Goal: Information Seeking & Learning: Find specific fact

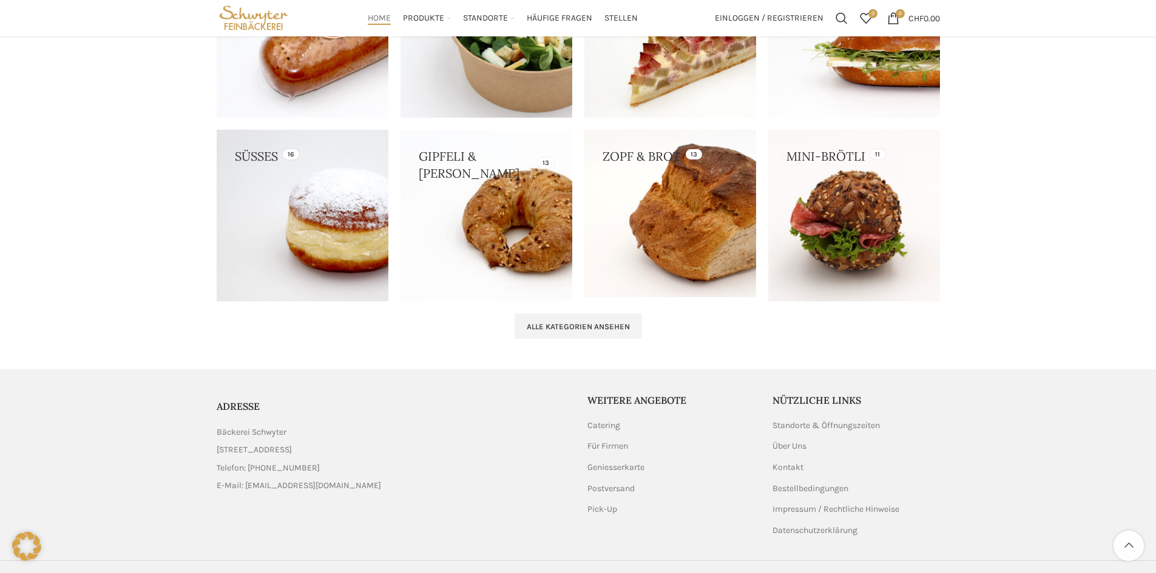
scroll to position [1206, 0]
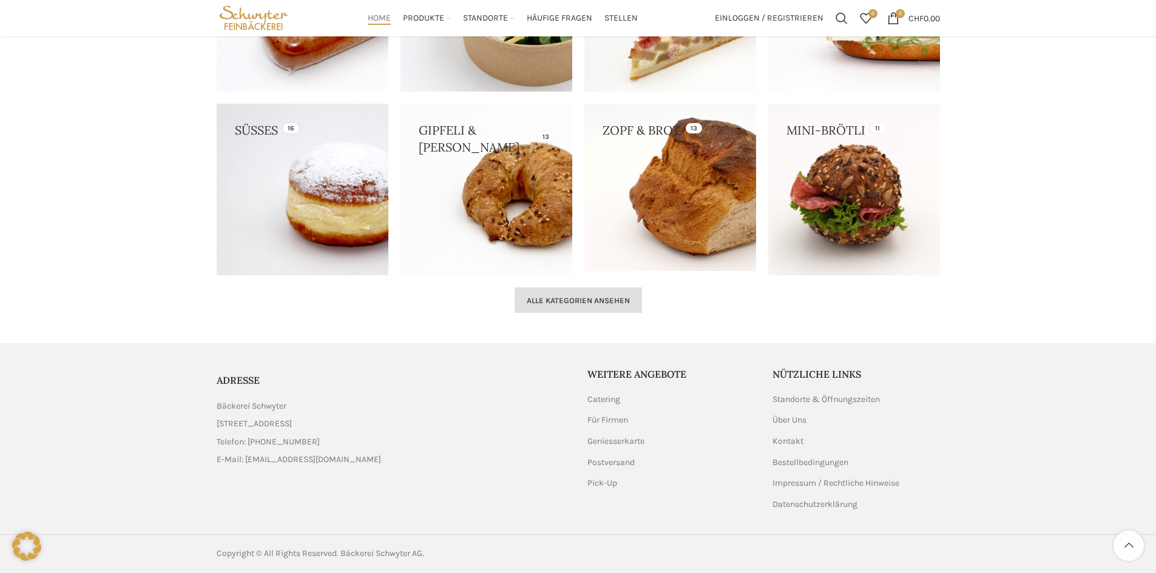
drag, startPoint x: 641, startPoint y: 283, endPoint x: 628, endPoint y: 302, distance: 22.9
click at [629, 302] on div "STÖBERN SIE DURCH UNSER ANGEBOT KATEGORIEN Spezialitäten 13 Salat & Müesli 8 Fl…" at bounding box center [577, 89] width 735 height 459
click at [603, 291] on link "Alle Kategorien ansehen" at bounding box center [577, 300] width 127 height 25
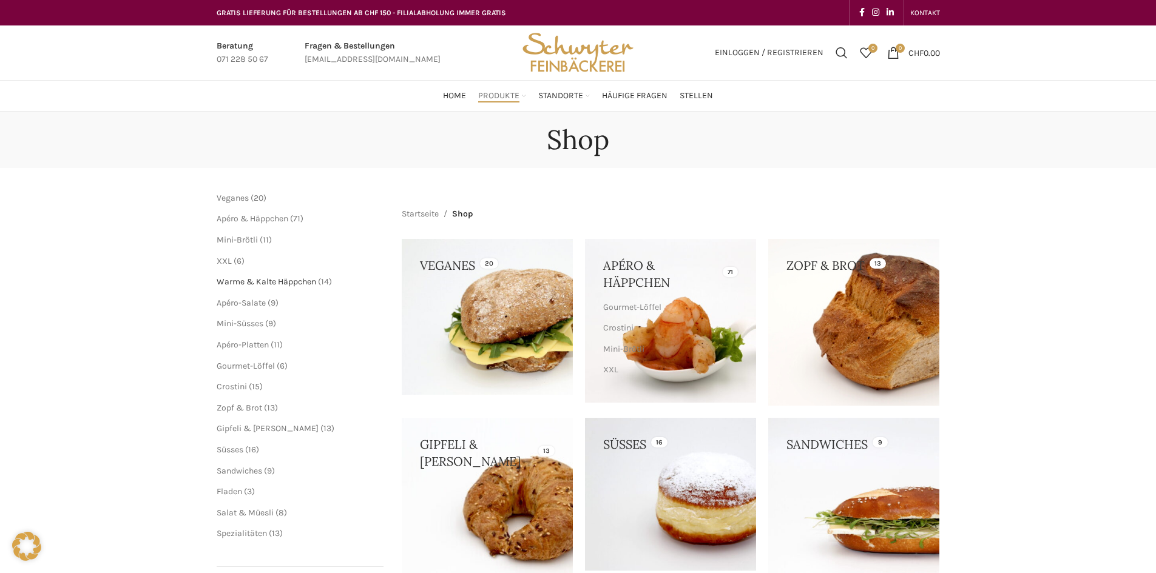
click at [277, 281] on span "Warme & Kalte Häppchen" at bounding box center [266, 282] width 99 height 10
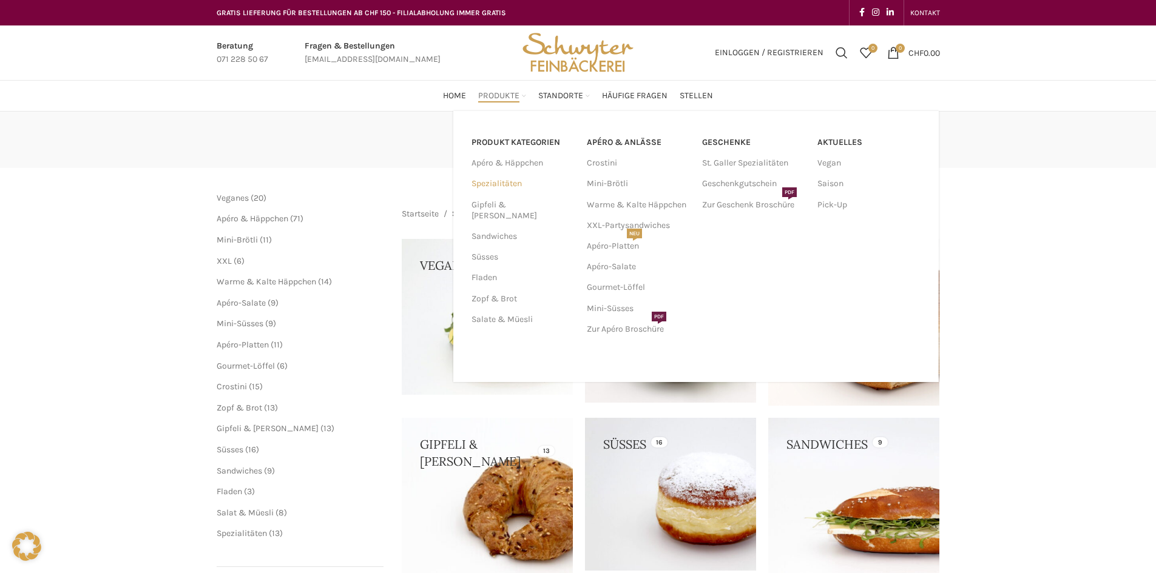
click at [505, 181] on link "Spezialitäten" at bounding box center [521, 183] width 101 height 21
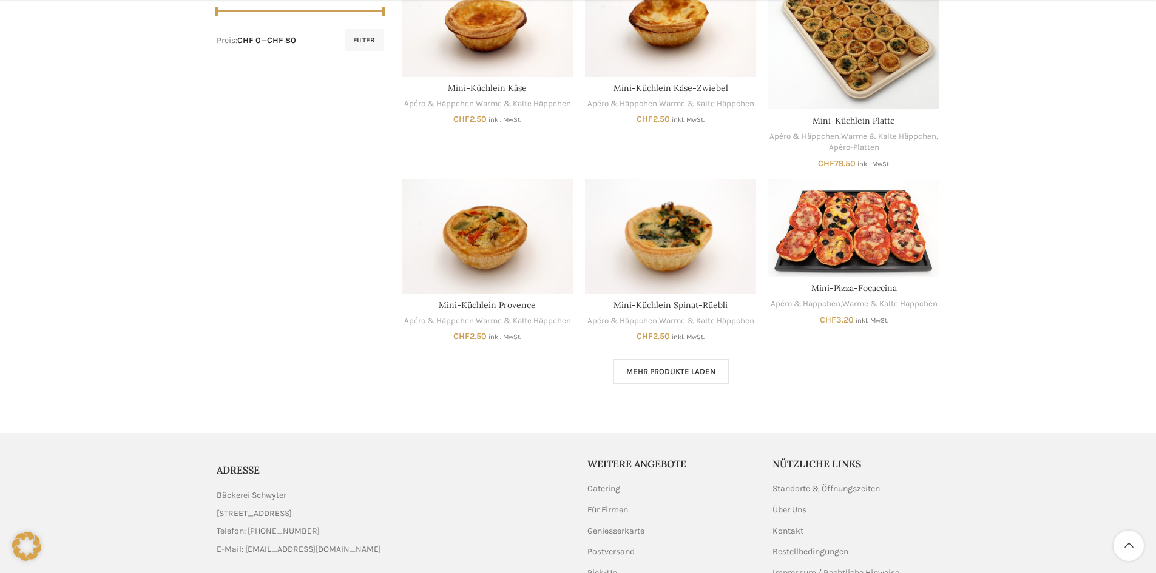
scroll to position [737, 0]
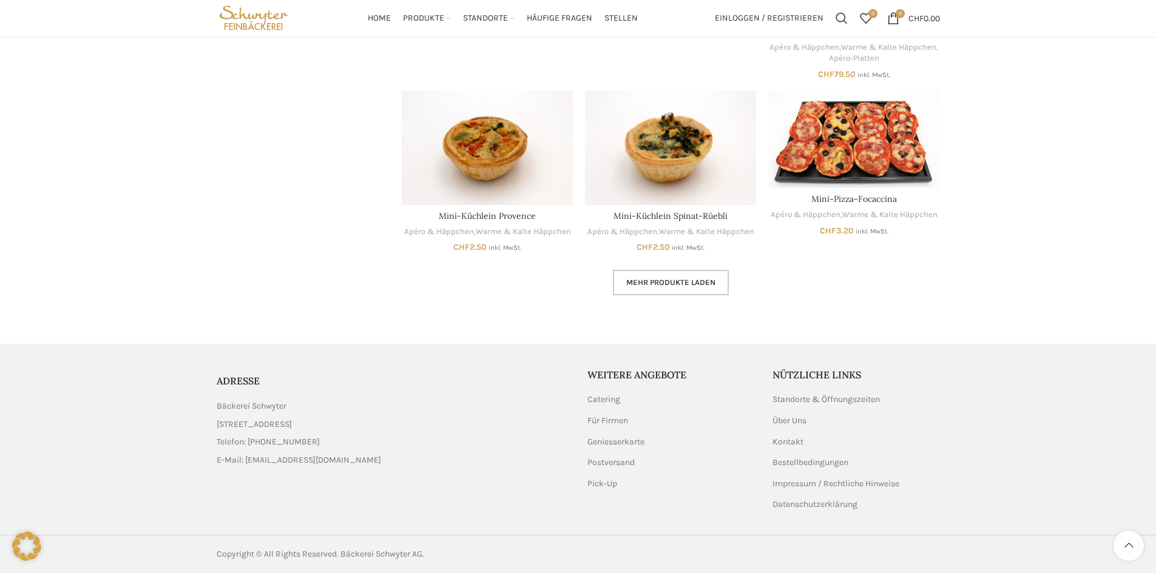
click at [699, 277] on link "Mehr Produkte laden" at bounding box center [671, 282] width 116 height 25
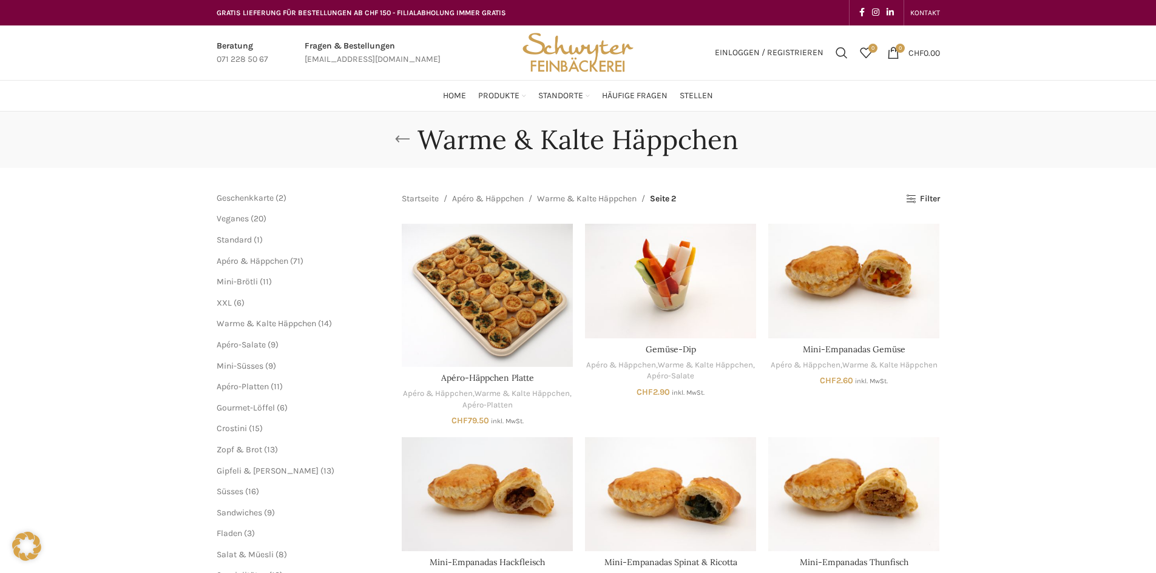
click at [402, 139] on link "Go back" at bounding box center [402, 139] width 30 height 24
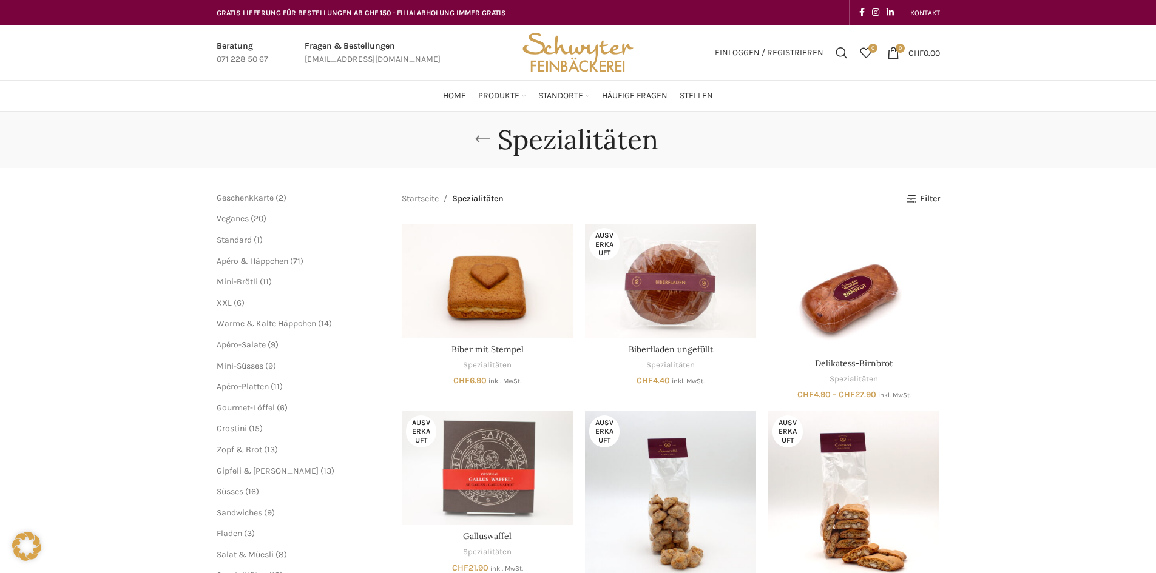
click at [490, 142] on link "Go back" at bounding box center [482, 139] width 30 height 24
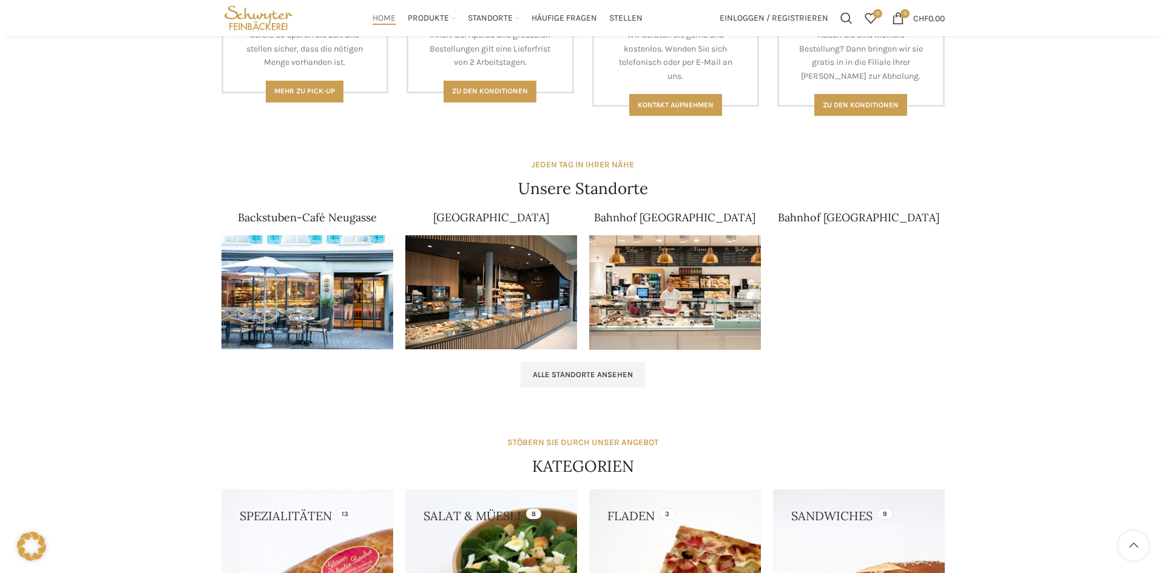
scroll to position [418, 0]
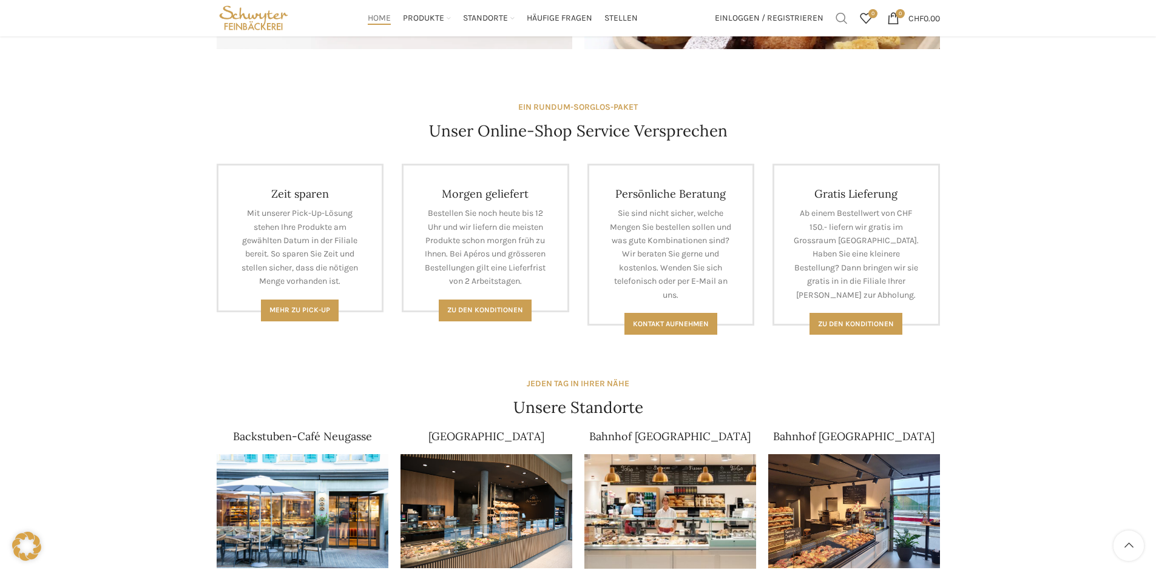
click at [837, 21] on span "Suchen" at bounding box center [841, 18] width 12 height 12
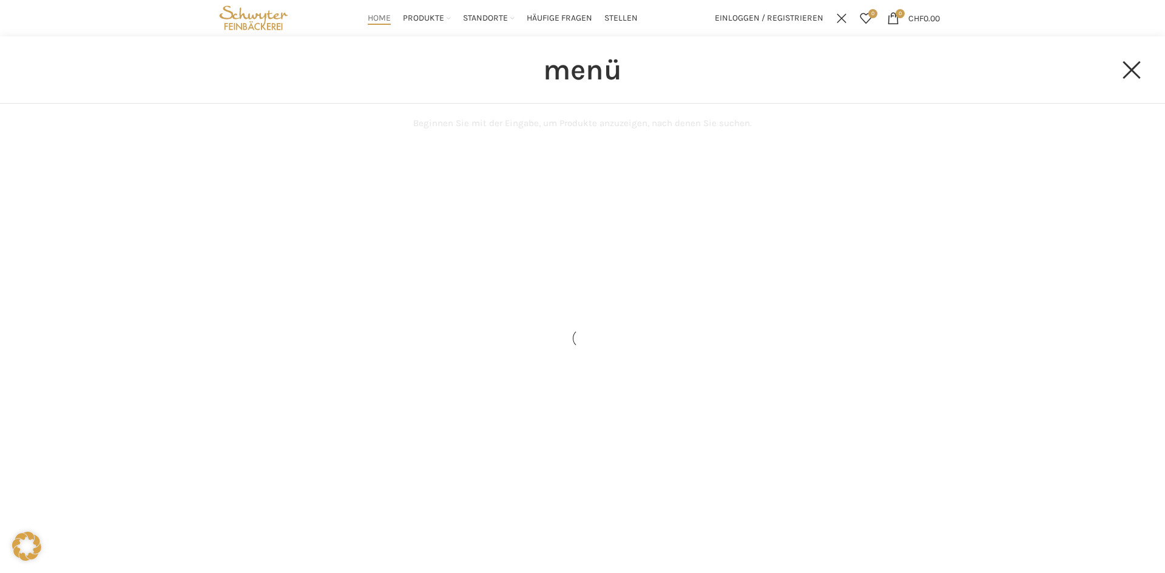
type input "menü"
click button "Search" at bounding box center [0, 0] width 0 height 0
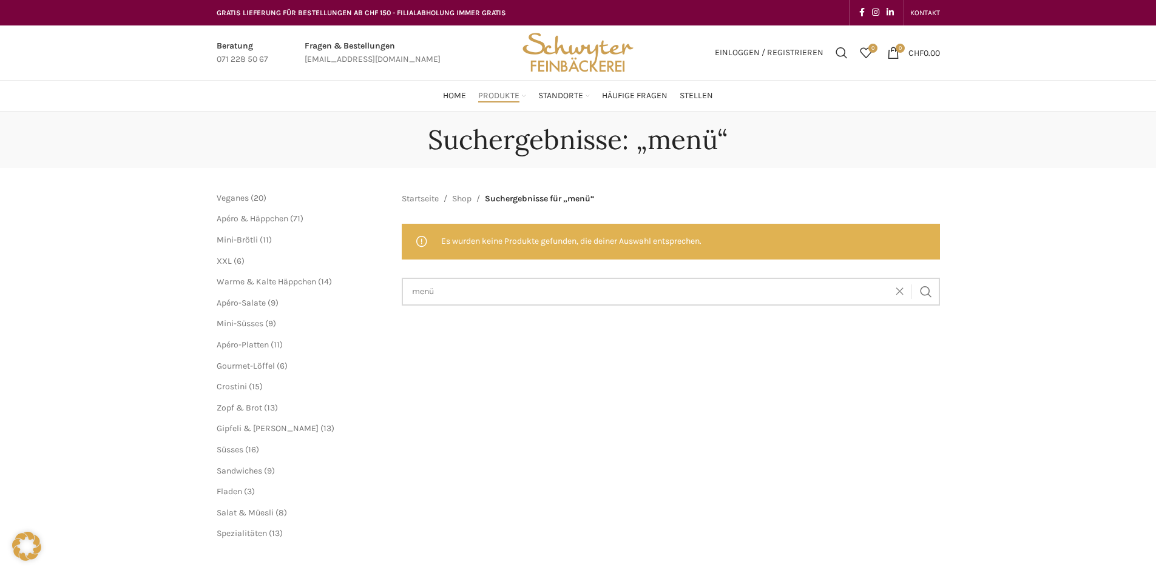
click at [412, 295] on input "menü" at bounding box center [671, 292] width 538 height 28
type input "tages menü"
click at [912, 278] on button "Search" at bounding box center [926, 292] width 28 height 28
click at [901, 294] on span at bounding box center [902, 291] width 18 height 15
click at [467, 94] on ul "Home Produkte PRODUKT KATEGORIEN Apéro & Häppchen Spezialitäten Gipfeli & Brötl…" at bounding box center [578, 96] width 270 height 24
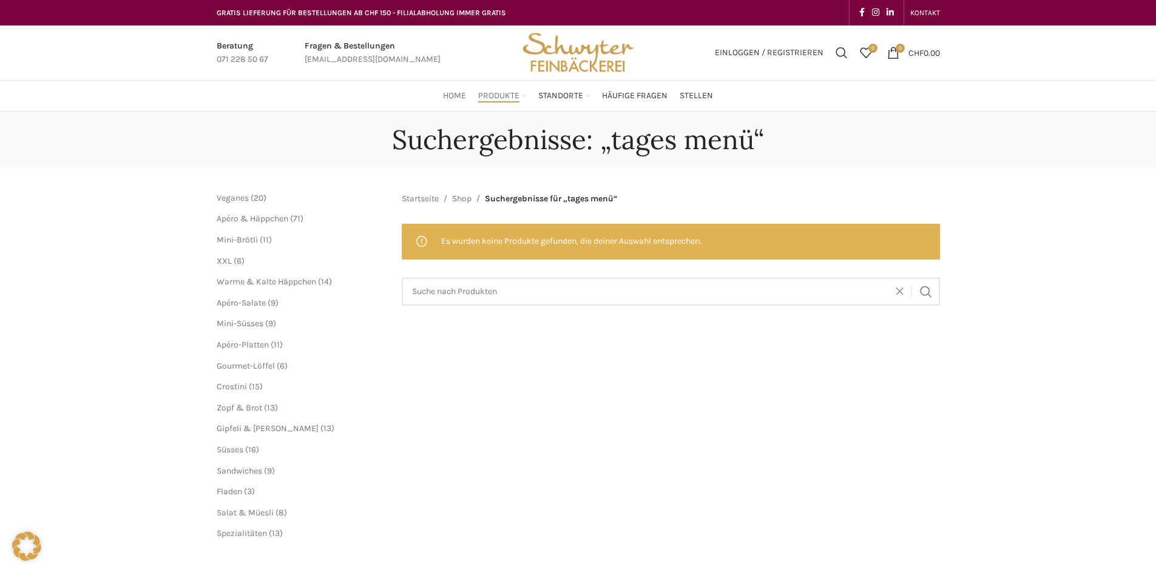
click at [463, 95] on span "Home" at bounding box center [454, 96] width 23 height 12
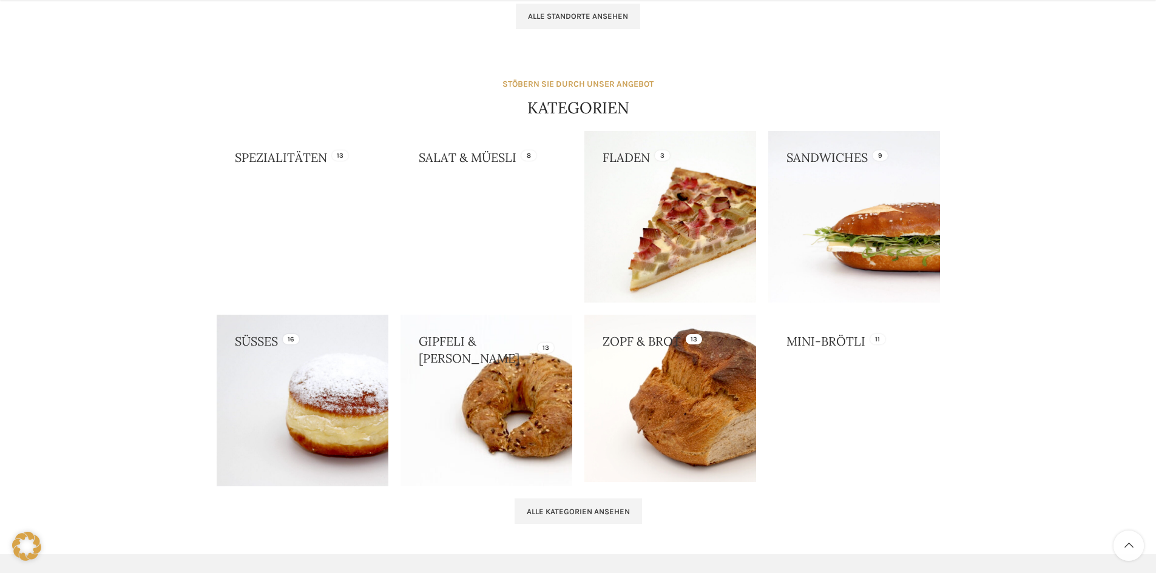
scroll to position [1031, 0]
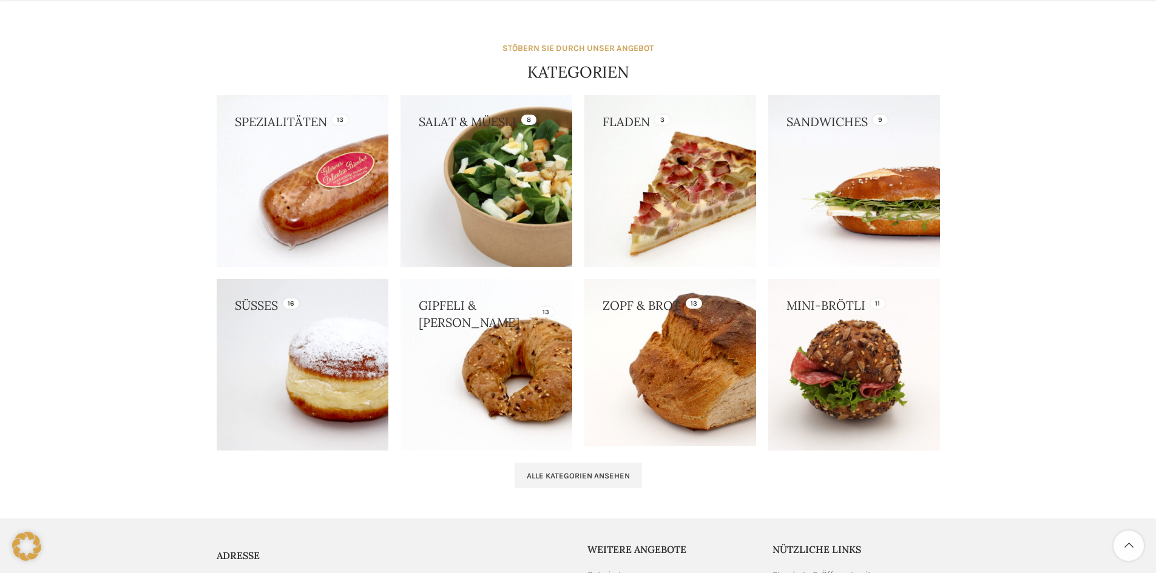
click at [426, 121] on link at bounding box center [486, 181] width 172 height 172
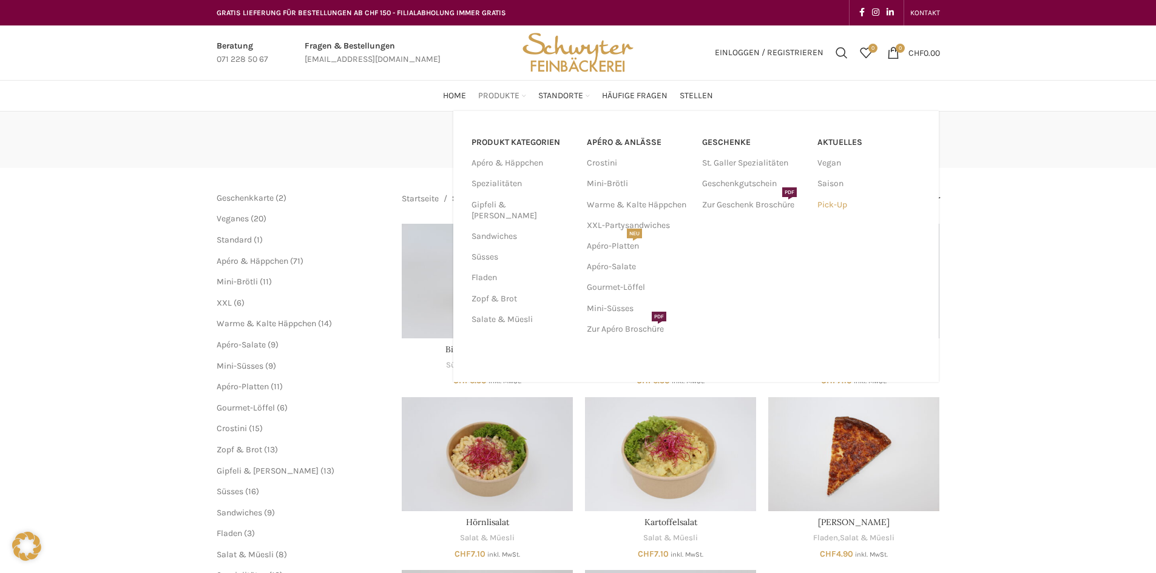
click at [836, 205] on link "Pick-Up" at bounding box center [868, 205] width 103 height 21
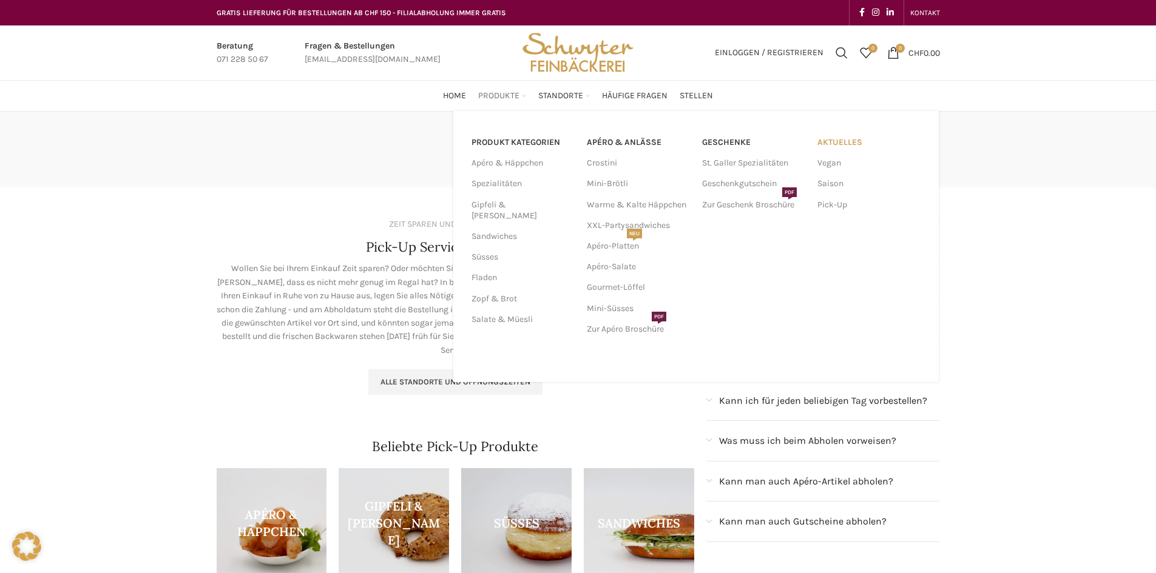
click at [852, 147] on link "Aktuelles" at bounding box center [868, 142] width 103 height 21
click at [829, 184] on link "Saison" at bounding box center [868, 183] width 103 height 21
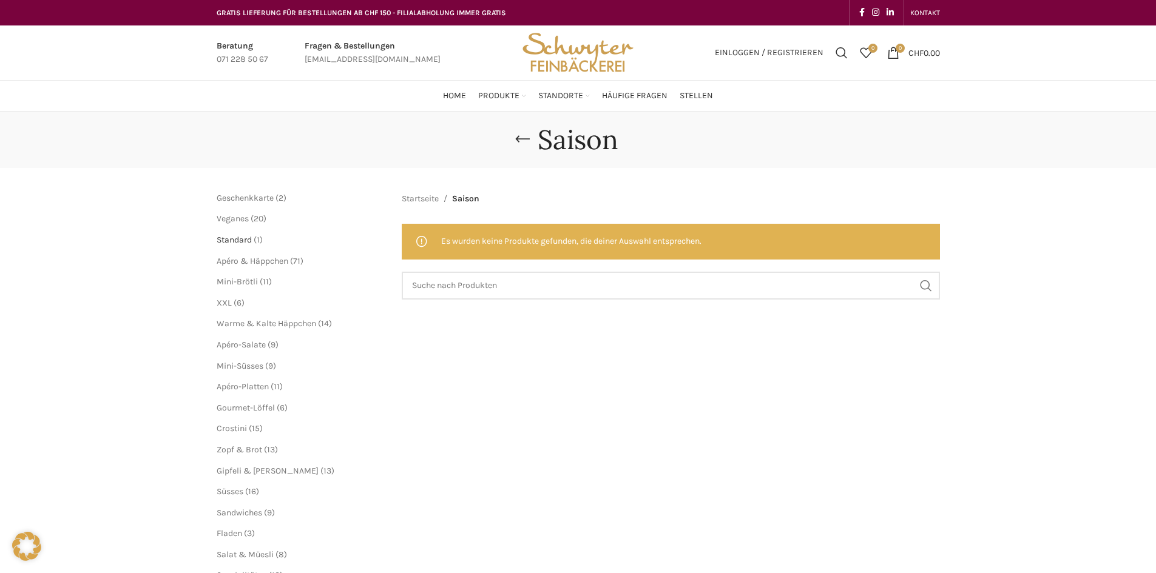
click at [240, 244] on span "Standard" at bounding box center [234, 240] width 35 height 10
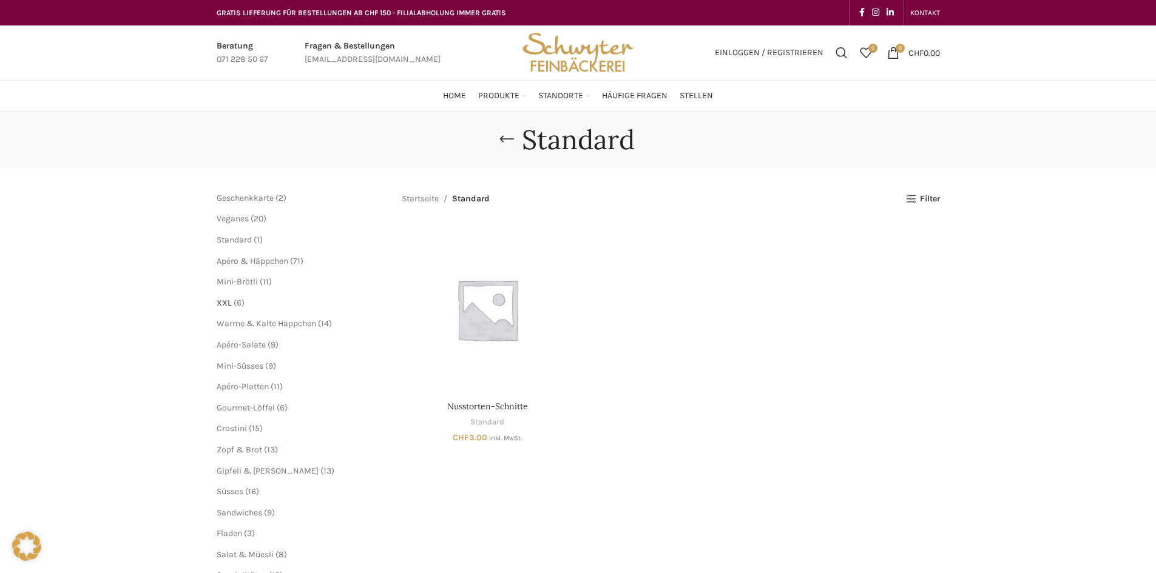
click at [226, 304] on span "XXL" at bounding box center [224, 303] width 15 height 10
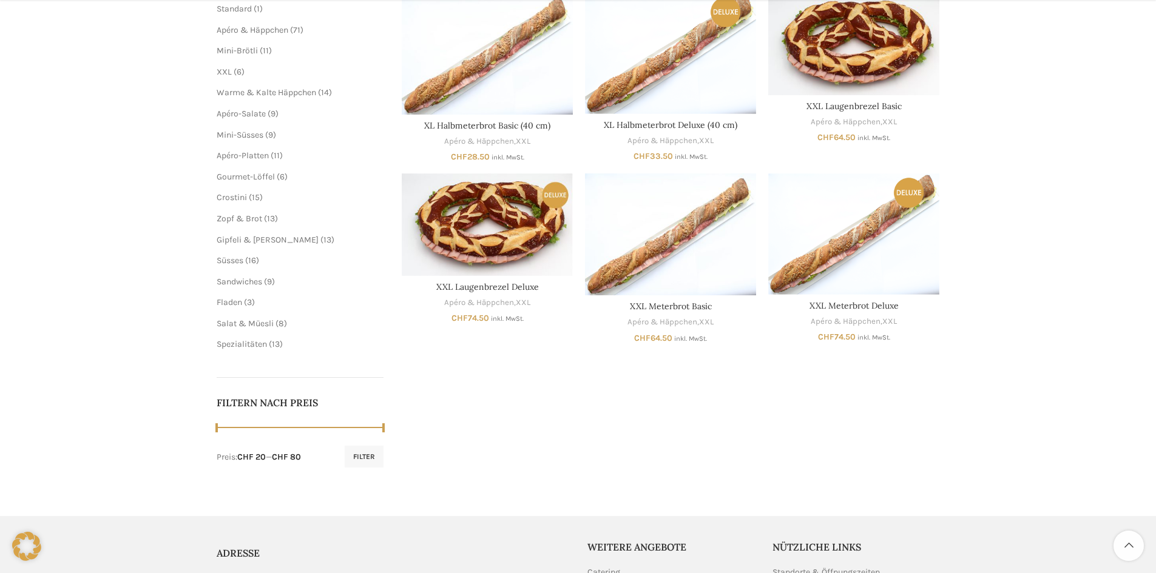
scroll to position [243, 0]
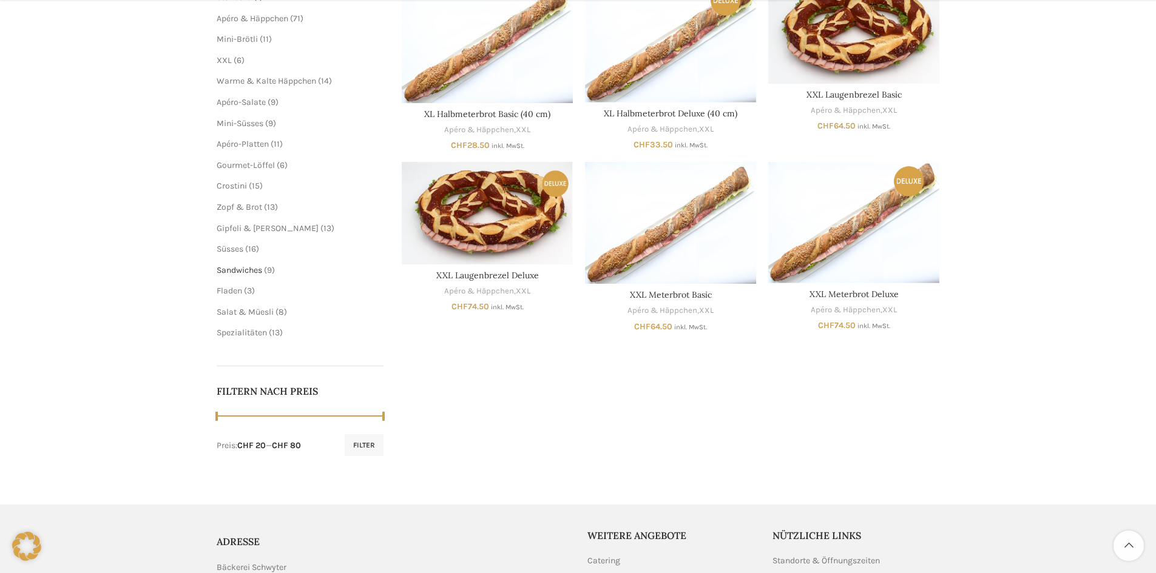
click at [240, 271] on span "Sandwiches" at bounding box center [239, 270] width 45 height 10
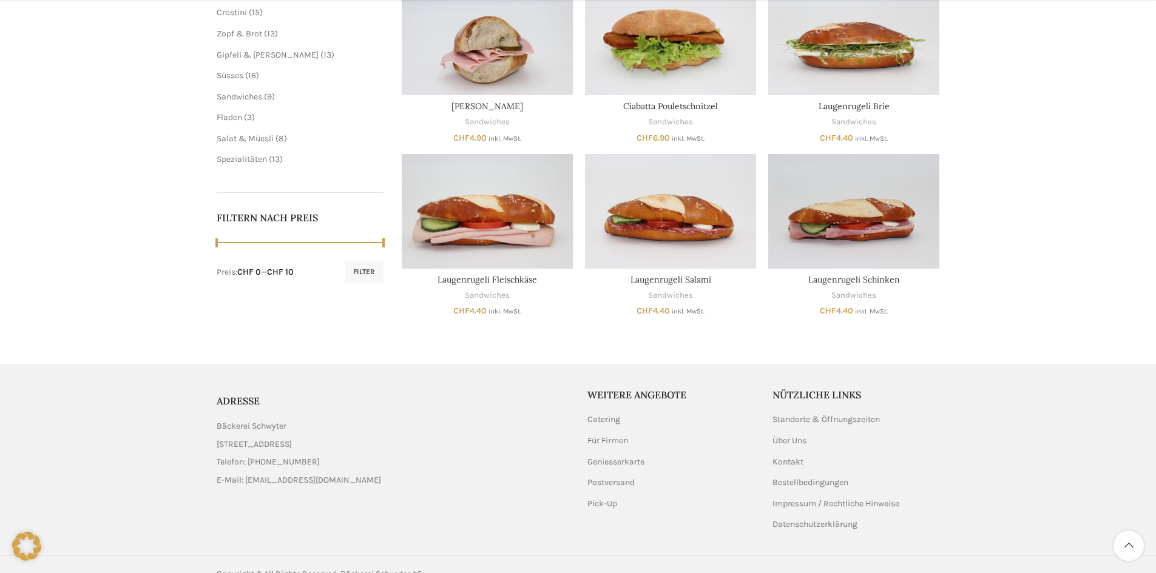
scroll to position [436, 0]
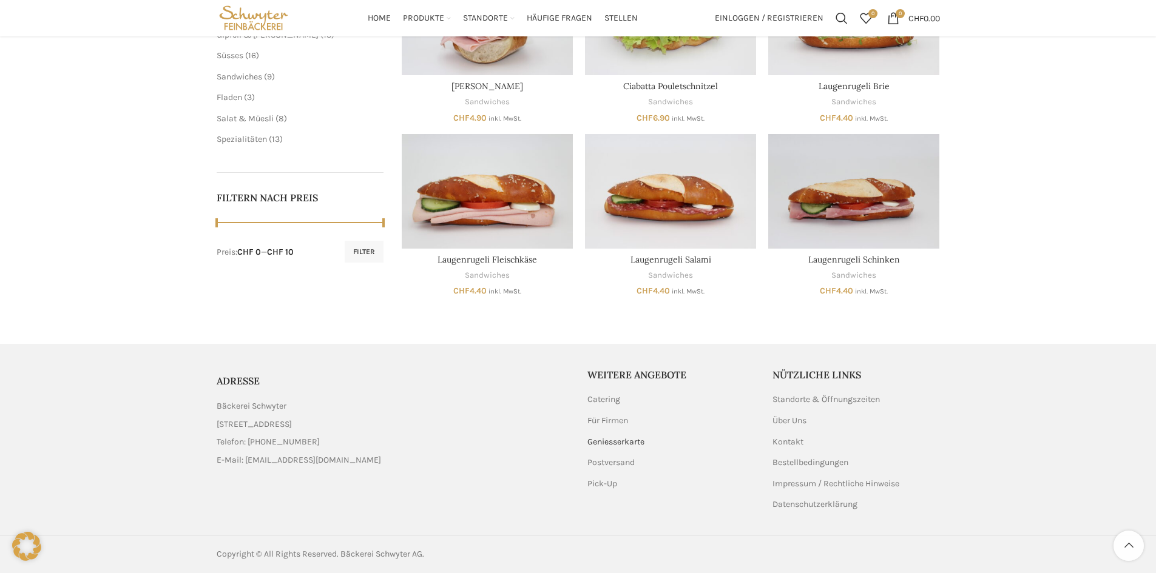
click at [629, 443] on link "Geniesserkarte" at bounding box center [616, 442] width 58 height 12
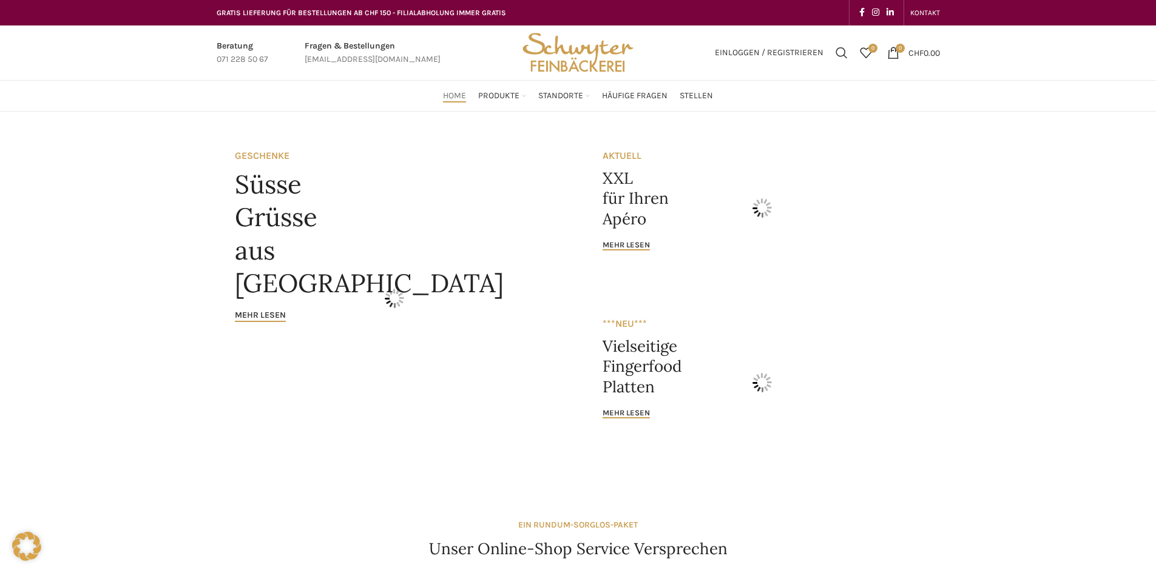
scroll to position [1031, 0]
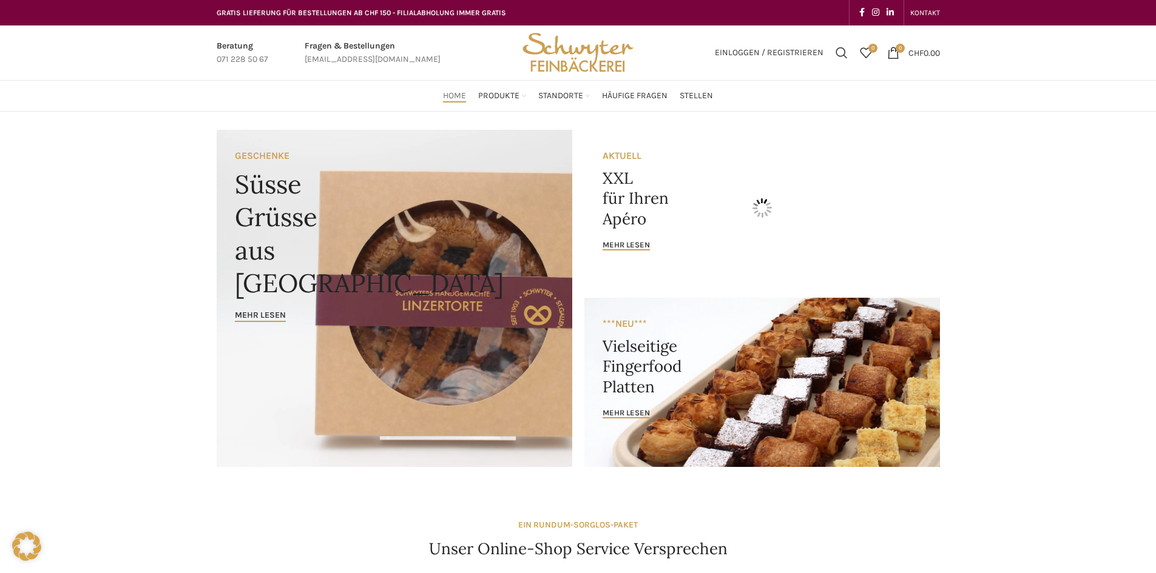
scroll to position [418, 0]
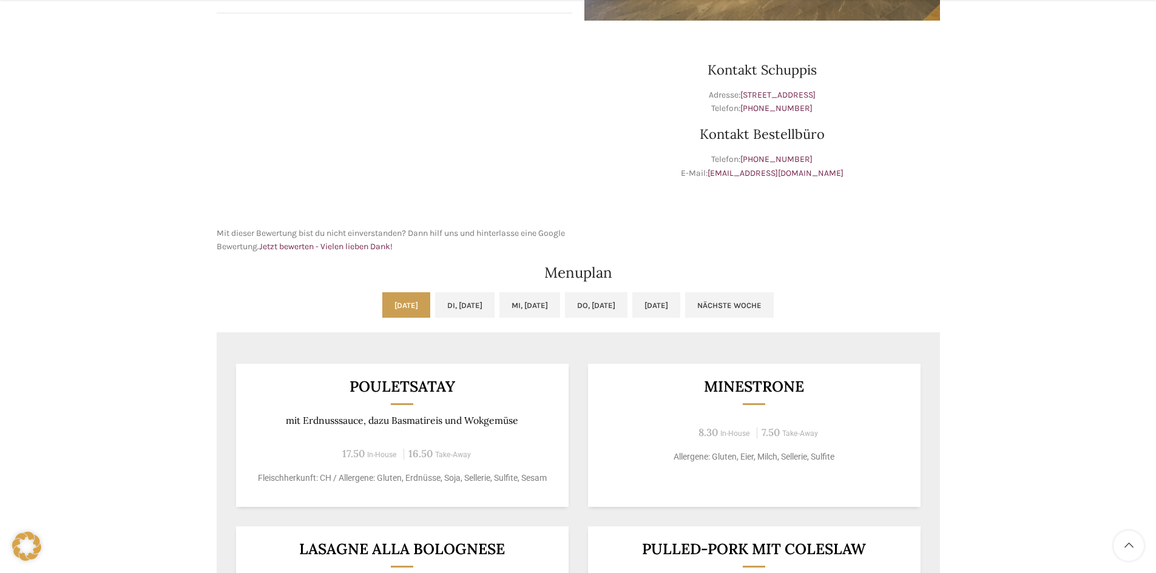
scroll to position [485, 0]
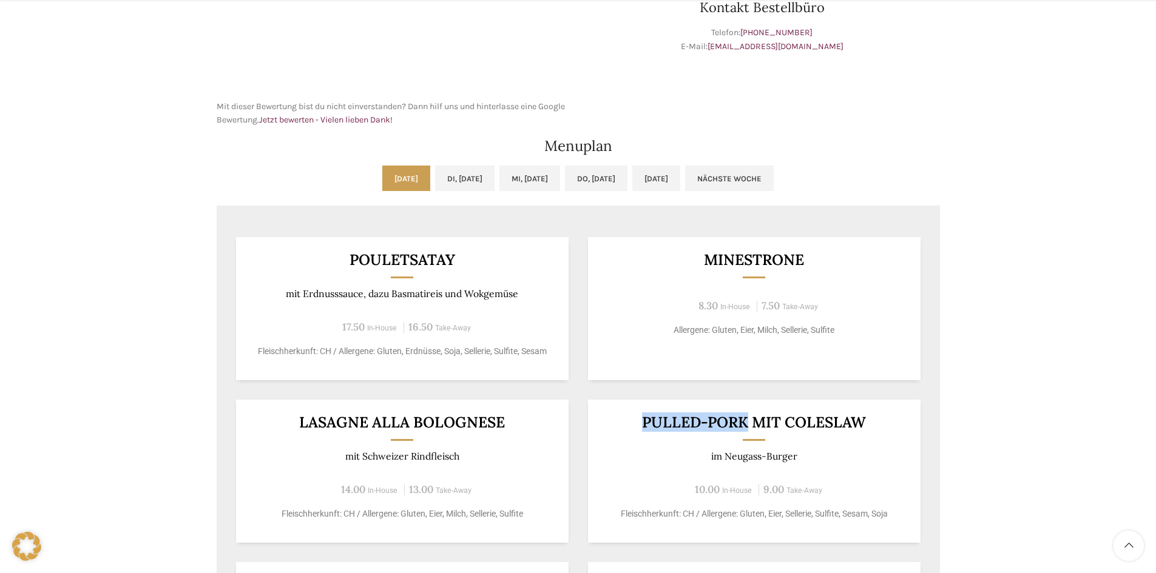
drag, startPoint x: 747, startPoint y: 422, endPoint x: 641, endPoint y: 420, distance: 106.2
click at [641, 420] on h3 "Pulled-Pork mit Coleslaw" at bounding box center [753, 422] width 303 height 15
copy h3 "Pulled-Pork"
click at [1034, 446] on div "Backstubenbistro Schuppis Wochentag ÖFFNUNGSZEITEN [PERSON_NAME] 06:00 - 16:30 …" at bounding box center [578, 250] width 1156 height 1249
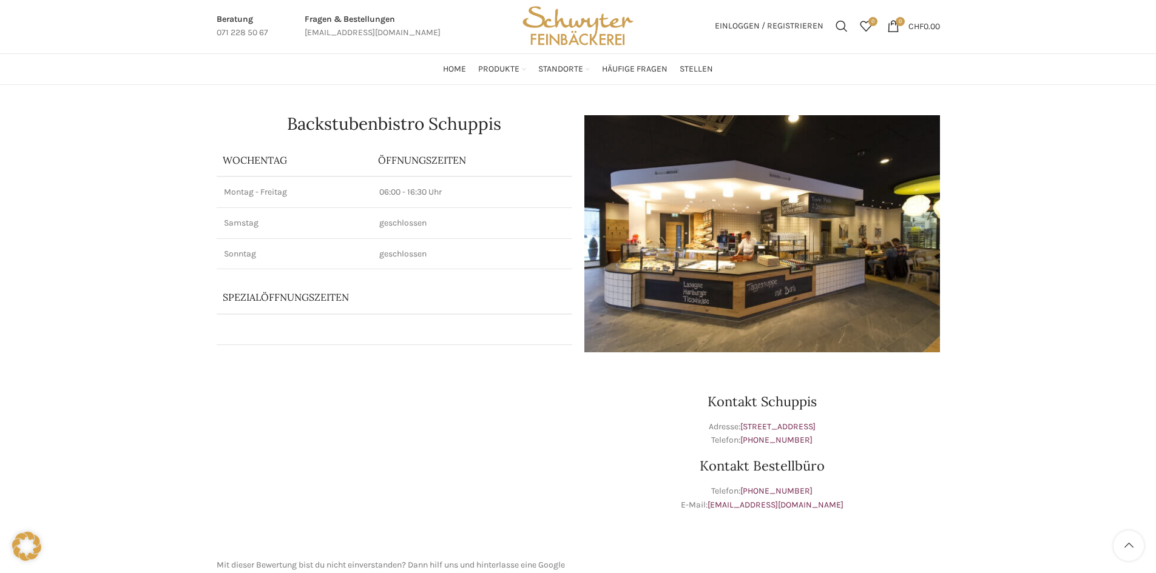
scroll to position [0, 0]
